Goal: Complete application form

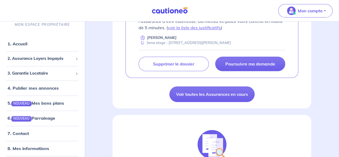
scroll to position [152, 0]
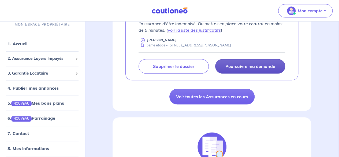
click at [257, 67] on p "Poursuivre ma demande" at bounding box center [250, 65] width 50 height 5
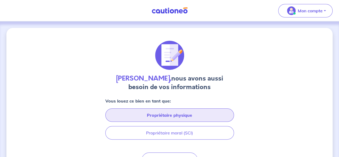
click at [186, 112] on button "Propriétaire physique" at bounding box center [169, 114] width 129 height 13
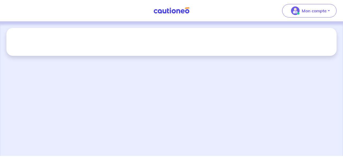
select select "FR"
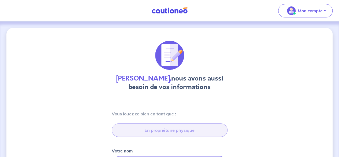
type input "[STREET_ADDRESS][PERSON_NAME]"
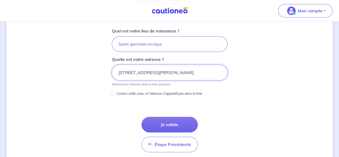
scroll to position [273, 0]
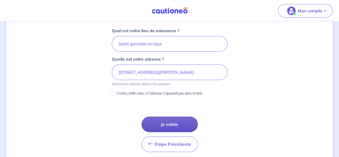
click at [173, 122] on button "Je valide" at bounding box center [169, 124] width 56 height 16
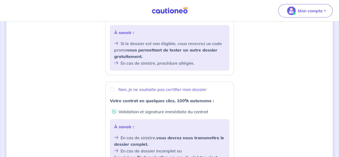
scroll to position [152, 0]
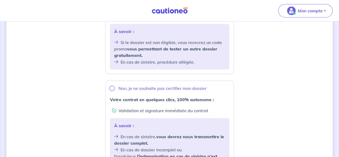
click at [112, 86] on input "Non, je ne souhaite pas certifier mon dossier" at bounding box center [112, 88] width 4 height 4
radio input "true"
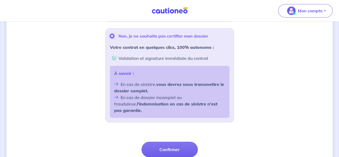
scroll to position [210, 0]
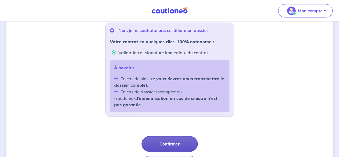
click at [172, 136] on button "Confirmer" at bounding box center [169, 144] width 56 height 16
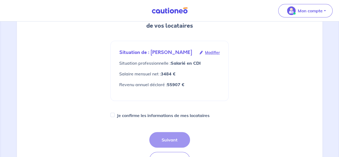
scroll to position [75, 0]
click at [114, 117] on input "Je confirme les informations de mes locataires" at bounding box center [112, 114] width 4 height 4
checkbox input "true"
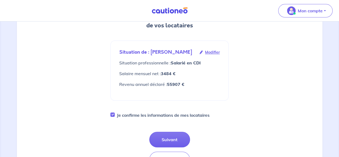
click at [186, 134] on div "1 2 3 4 Informations locataire Informations bail Informations paiement Signatur…" at bounding box center [169, 105] width 125 height 292
click at [173, 142] on button "Suivant" at bounding box center [169, 140] width 41 height 16
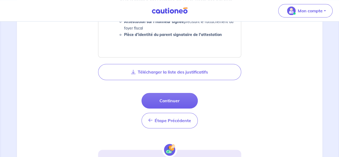
scroll to position [342, 0]
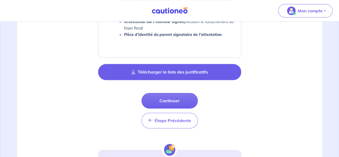
click at [174, 73] on button "Télécharger la liste des justificatifs" at bounding box center [169, 72] width 143 height 16
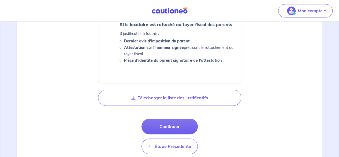
scroll to position [319, 0]
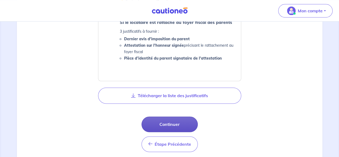
click at [172, 122] on button "Continuer" at bounding box center [169, 124] width 56 height 16
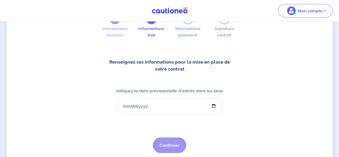
scroll to position [46, 0]
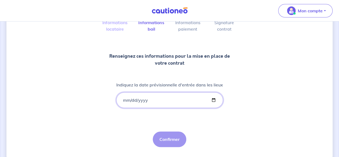
click at [212, 102] on input "Indiquez la date prévisionnelle d'entrée dans les lieux" at bounding box center [169, 100] width 107 height 16
type input "[DATE]"
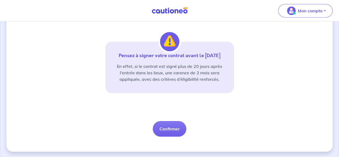
scroll to position [136, 0]
click at [172, 130] on button "Confirmer" at bounding box center [169, 129] width 33 height 16
select select "FR"
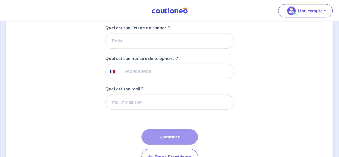
scroll to position [150, 0]
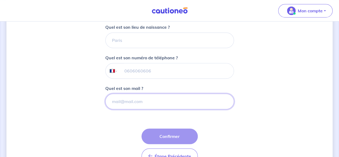
click at [142, 101] on input "Quel est son mail ?" at bounding box center [169, 102] width 129 height 16
paste input "[EMAIL_ADDRESS][DOMAIN_NAME]"
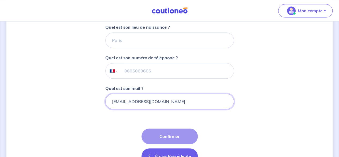
type input "[EMAIL_ADDRESS][DOMAIN_NAME]"
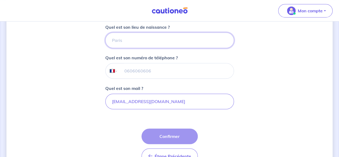
click at [152, 42] on input "Quel est son lieu de naissance ?" at bounding box center [169, 40] width 129 height 16
type input "[GEOGRAPHIC_DATA]"
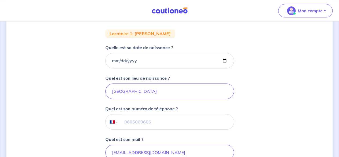
scroll to position [99, 0]
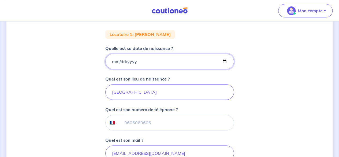
click at [137, 62] on input "Quelle est sa date de naissance ?" at bounding box center [169, 62] width 129 height 16
type input "[DATE]"
click at [268, 110] on div "2 3 4 Informations locataire Informations bail Informations paiement Signature …" at bounding box center [169, 81] width 326 height 305
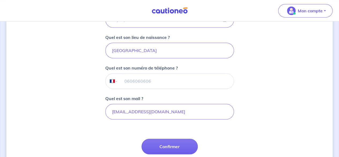
scroll to position [141, 0]
click at [184, 82] on input "tel" at bounding box center [176, 80] width 116 height 15
click at [274, 78] on div "2 3 4 Informations locataire Informations bail Informations paiement Signature …" at bounding box center [169, 39] width 326 height 305
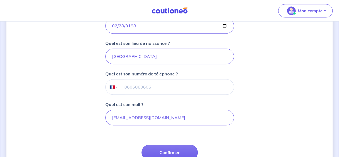
scroll to position [135, 0]
click at [137, 85] on input "tel" at bounding box center [176, 86] width 116 height 15
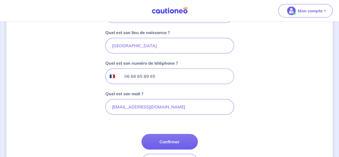
scroll to position [182, 0]
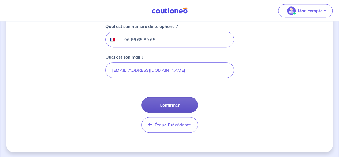
type input "06 66 65 89 65"
click at [176, 102] on button "Confirmer" at bounding box center [169, 105] width 56 height 16
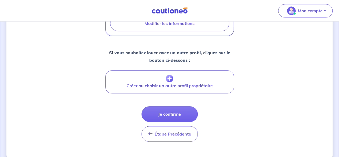
scroll to position [233, 0]
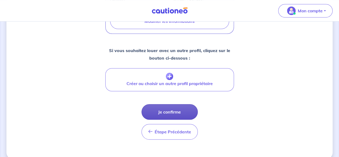
click at [183, 104] on button "Je confirme" at bounding box center [169, 112] width 56 height 16
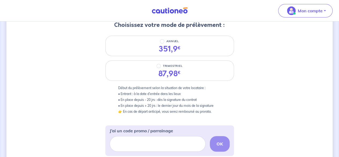
scroll to position [37, 0]
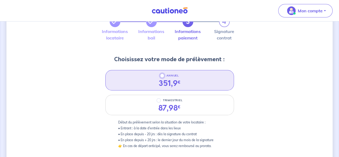
click at [163, 75] on input "ANNUEL" at bounding box center [162, 75] width 4 height 4
radio input "true"
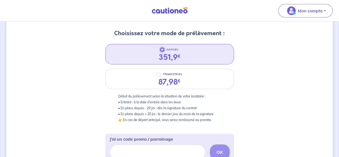
scroll to position [91, 0]
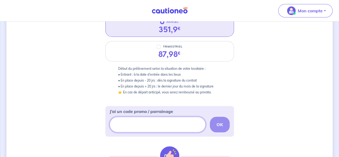
click at [174, 120] on input "J’ai un code promo / parrainage" at bounding box center [158, 125] width 96 height 16
type input "CSFPROMO"
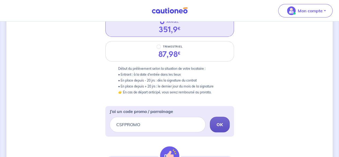
click at [220, 123] on strong "OK" at bounding box center [219, 124] width 6 height 5
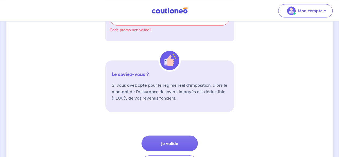
scroll to position [198, 0]
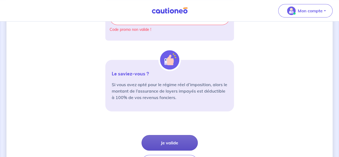
click at [170, 141] on button "Je valide" at bounding box center [169, 143] width 56 height 16
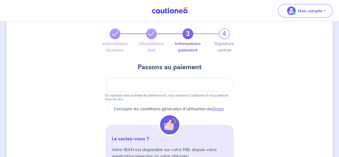
scroll to position [54, 0]
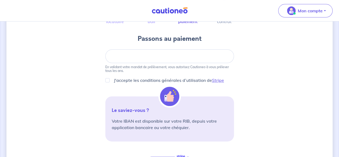
click at [173, 59] on div at bounding box center [169, 56] width 129 height 14
click at [106, 80] on input "J'accepte les conditions générales d’utilisation de Stripe" at bounding box center [107, 80] width 4 height 4
checkbox input "true"
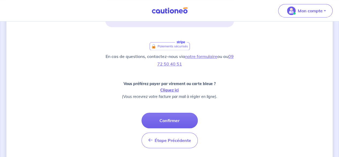
scroll to position [184, 0]
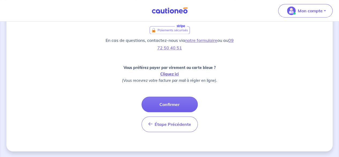
click at [185, 102] on button "Confirmer" at bounding box center [169, 104] width 56 height 16
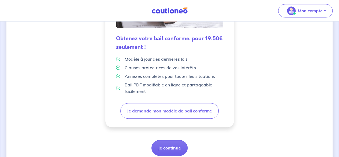
scroll to position [180, 0]
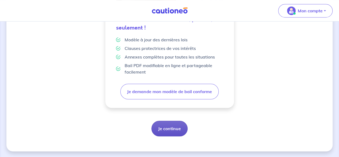
click at [178, 128] on button "Je continue" at bounding box center [169, 129] width 36 height 16
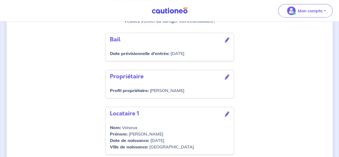
scroll to position [207, 0]
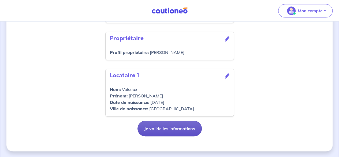
click at [185, 130] on button "Je valide les informations" at bounding box center [169, 129] width 64 height 16
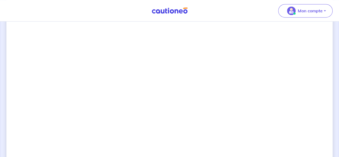
scroll to position [392, 0]
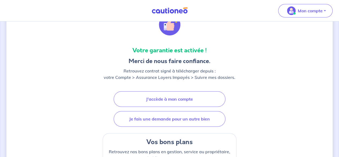
scroll to position [80, 0]
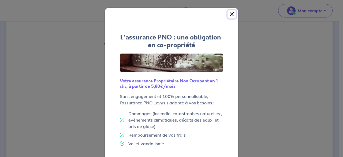
click at [230, 15] on button "Close" at bounding box center [231, 14] width 9 height 9
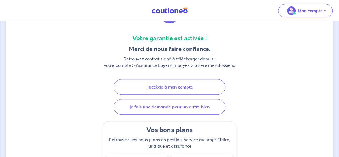
scroll to position [0, 0]
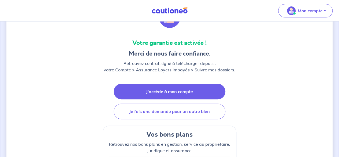
click at [170, 91] on link "J'accède à mon compte" at bounding box center [170, 92] width 112 height 16
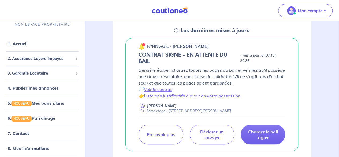
scroll to position [80, 0]
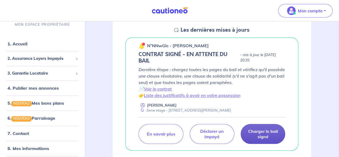
click at [265, 132] on p "Charger le bail signé" at bounding box center [262, 133] width 31 height 11
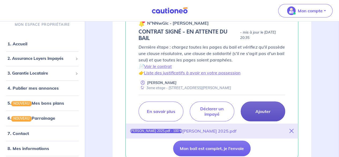
scroll to position [161, 0]
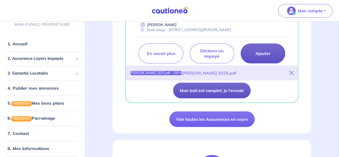
click at [229, 90] on button "Mon bail est complet, je l'envoie" at bounding box center [211, 91] width 77 height 16
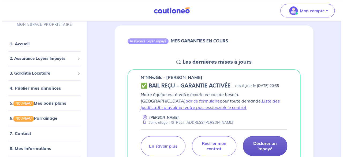
scroll to position [75, 0]
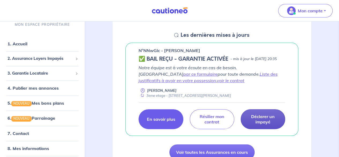
click at [161, 122] on p "En savoir plus" at bounding box center [161, 118] width 28 height 5
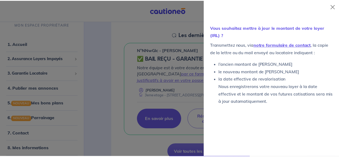
scroll to position [287, 0]
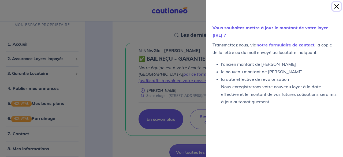
click at [337, 5] on button "Close" at bounding box center [336, 6] width 9 height 9
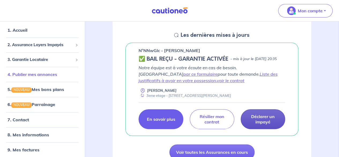
scroll to position [17, 0]
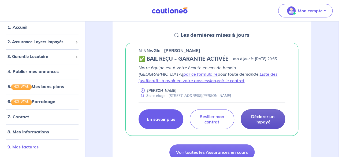
click at [28, 147] on link "9. Mes factures" at bounding box center [23, 146] width 31 height 5
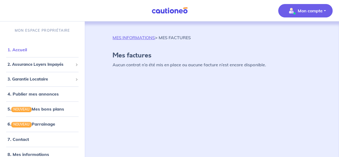
click at [19, 50] on link "1. Accueil" at bounding box center [18, 49] width 20 height 5
